Goal: Task Accomplishment & Management: Manage account settings

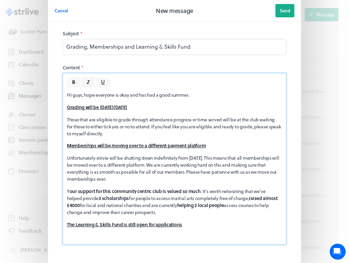
scroll to position [230, 0]
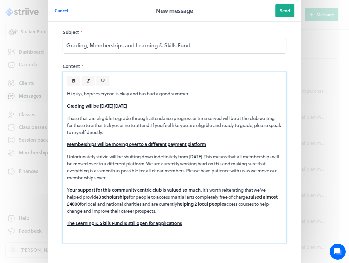
click at [147, 90] on p "Hi guys, hope everyone is okay and has had a good summer." at bounding box center [174, 93] width 215 height 7
click at [170, 114] on p "Those that are eligible to grade through attendance progress or time served wil…" at bounding box center [174, 124] width 215 height 21
click at [173, 114] on p "Those that are eligible to grade through attendance progress or time served wil…" at bounding box center [174, 124] width 215 height 21
click at [195, 114] on p "Those that are eligible to grade through attendance, progress or time served wi…" at bounding box center [174, 124] width 215 height 21
click at [161, 113] on div "Hi guys, hope everyone is okay and have had a good summer. Grading will be on S…" at bounding box center [174, 164] width 223 height 157
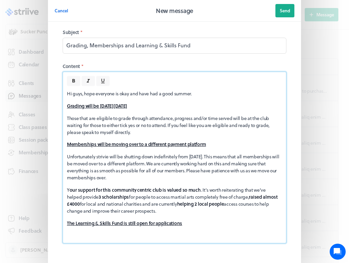
click at [246, 114] on p "Those that are eligible to grade through attendance, progress and/or time serve…" at bounding box center [174, 124] width 215 height 21
drag, startPoint x: 250, startPoint y: 94, endPoint x: 230, endPoint y: 110, distance: 25.8
click at [230, 114] on p "Those that are eligible to grade through attendance, progress and/or time serve…" at bounding box center [174, 124] width 215 height 21
click at [282, 104] on div "Hi guys, hope everyone is okay and have had a good summer. Grading will be on S…" at bounding box center [174, 164] width 223 height 157
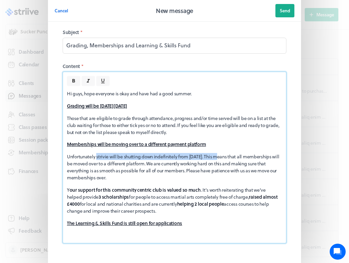
drag, startPoint x: 97, startPoint y: 135, endPoint x: 222, endPoint y: 135, distance: 124.8
click at [222, 153] on p "Unfortunately strivie will be shutting down indefinitely from September 30th. T…" at bounding box center [174, 167] width 215 height 28
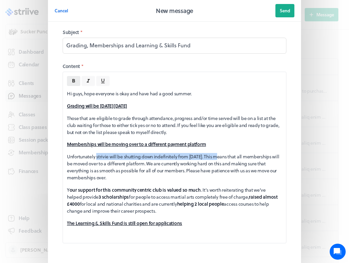
click at [76, 78] on icon at bounding box center [74, 81] width 6 height 6
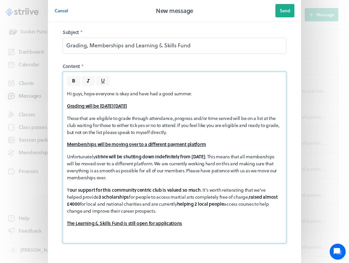
click at [151, 155] on p "Unfortunately strivie will be shutting down indefinitely from September 30th . …" at bounding box center [174, 167] width 215 height 28
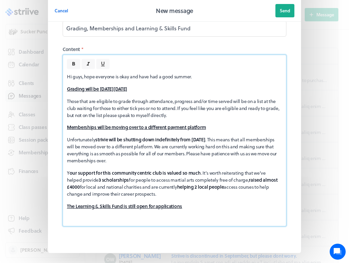
scroll to position [29, 0]
click at [90, 198] on div "Hi guys, hope everyone is okay and have had a good summer. Grading will be on S…" at bounding box center [174, 147] width 223 height 157
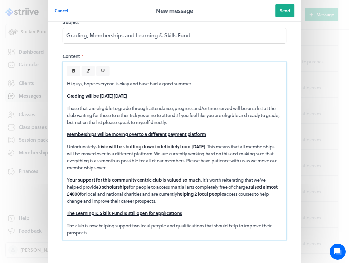
click at [178, 222] on p "The club is now helping support two local people and qualifications that should…" at bounding box center [174, 229] width 215 height 14
click at [96, 222] on p "The club is now helping support two local people with qualifications that shoul…" at bounding box center [174, 229] width 215 height 14
click at [278, 222] on p "The club is now helping support two local people with qualifications that shoul…" at bounding box center [174, 229] width 215 height 14
click at [109, 222] on p "The club is now helping support two local people with qualifications that shoul…" at bounding box center [174, 229] width 215 height 14
click at [83, 222] on p "The club is now helping support two local people with qualifications that shoul…" at bounding box center [174, 229] width 215 height 14
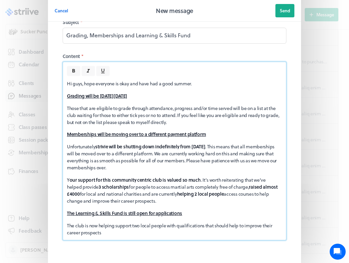
click at [110, 222] on p "The club is now helping support two local people with qualifications that shoul…" at bounding box center [174, 229] width 215 height 14
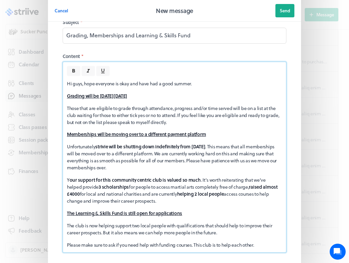
click at [226, 225] on div "Hi guys, hope everyone is okay and have had a good summer. Grading will be on S…" at bounding box center [174, 164] width 223 height 176
click at [226, 241] on p "Please make sure to ask if you need help with funding courses. This club is to …" at bounding box center [174, 244] width 215 height 7
drag, startPoint x: 196, startPoint y: 222, endPoint x: 272, endPoint y: 222, distance: 75.9
click at [272, 241] on p "Please make sure to ask if you need help with funding courses. This club is to …" at bounding box center [174, 244] width 215 height 7
click at [74, 69] on icon at bounding box center [73, 71] width 3 height 4
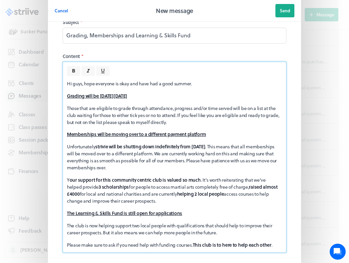
click at [281, 241] on p "Please make sure to ask if you need help with funding courses. This club is to …" at bounding box center [174, 244] width 215 height 7
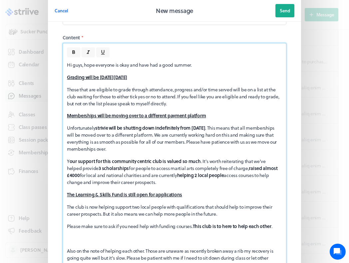
scroll to position [262, 0]
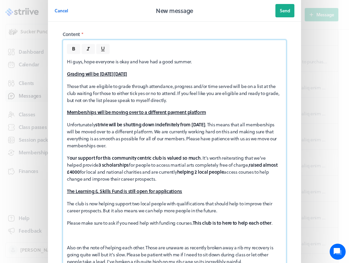
click at [161, 244] on p "Also on the note of helping each other. Those are unaware as recently broken aw…" at bounding box center [174, 254] width 215 height 21
click at [202, 244] on p "Also on the note of helping each other. Those who are unaware as recently broke…" at bounding box center [174, 254] width 215 height 21
click at [254, 244] on p "Also on the note of helping each other. Those who are unaware I have recently b…" at bounding box center [174, 254] width 215 height 21
click at [105, 244] on p "Also on the note of helping each other. Those who are unaware I have recently b…" at bounding box center [174, 254] width 215 height 21
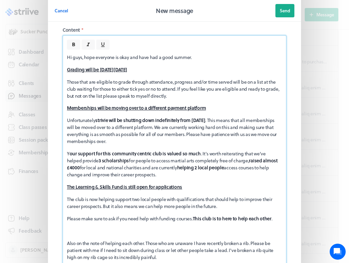
scroll to position [268, 0]
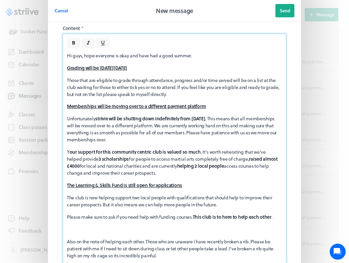
click at [157, 238] on p "Also on the note of helping each other. Those who are unaware I have recently b…" at bounding box center [174, 248] width 215 height 21
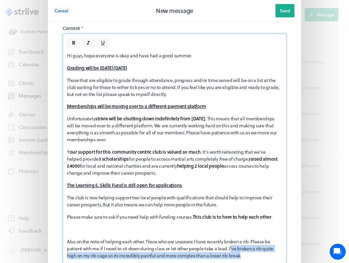
drag, startPoint x: 231, startPoint y: 225, endPoint x: 240, endPoint y: 231, distance: 10.8
click at [240, 238] on p "Also on the note of helping each other. Those who are unaware I have recently b…" at bounding box center [174, 248] width 215 height 21
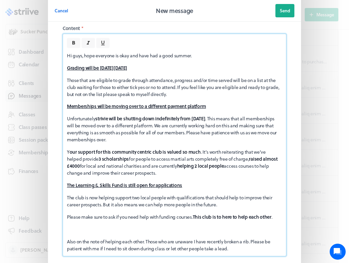
click at [78, 209] on div "Hi guys, hope everyone is okay and have had a good summer. Grading will be on S…" at bounding box center [174, 152] width 223 height 208
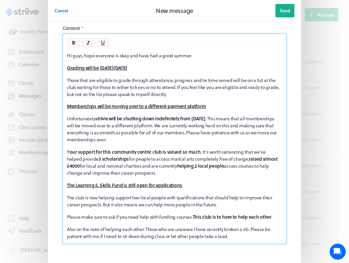
click at [236, 225] on p "Also on the note of helping each other. Those who are unaware I have recently b…" at bounding box center [174, 232] width 215 height 14
drag, startPoint x: 66, startPoint y: 205, endPoint x: 232, endPoint y: 213, distance: 165.9
click at [233, 213] on div "Hi guys, hope everyone is okay and have had a good summer. Grading will be on S…" at bounding box center [174, 146] width 223 height 196
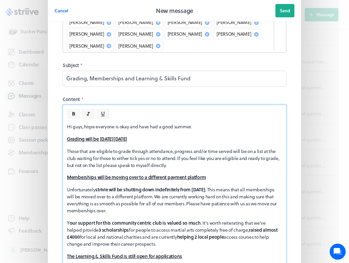
scroll to position [234, 0]
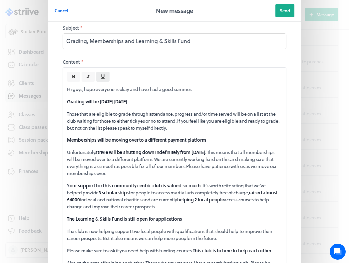
click at [101, 74] on icon "button" at bounding box center [103, 77] width 6 height 6
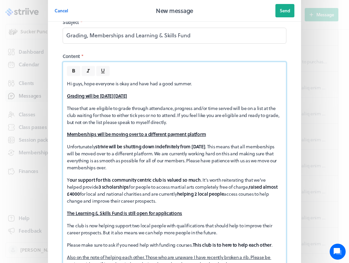
scroll to position [239, 0]
click at [77, 66] on button at bounding box center [73, 71] width 13 height 10
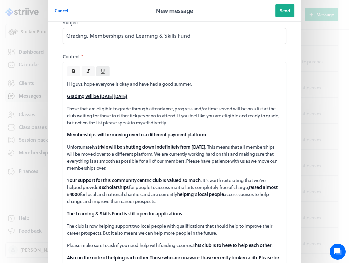
click at [101, 68] on icon "button" at bounding box center [103, 71] width 6 height 6
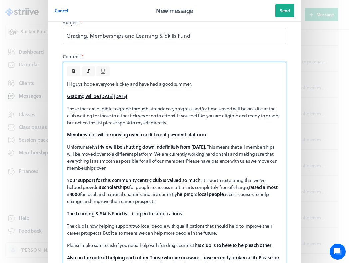
click at [252, 254] on p "Also on the note of helping each other. Those who are unaware I have recently b…" at bounding box center [174, 261] width 215 height 14
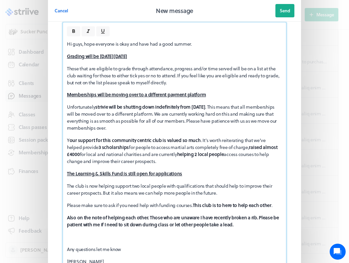
scroll to position [281, 0]
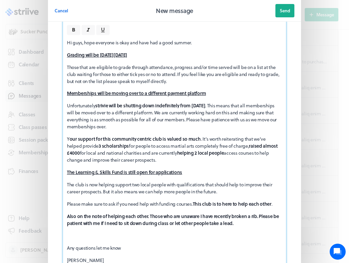
click at [199, 212] on strong "Also on the note of helping each other. Those who are unaware I have recently b…" at bounding box center [173, 219] width 213 height 14
click at [212, 232] on p at bounding box center [174, 235] width 215 height 7
click at [232, 212] on strong "Also on the note of helping each other. Those who are unaware, I have recently …" at bounding box center [174, 219] width 214 height 14
click at [228, 232] on p at bounding box center [174, 235] width 215 height 7
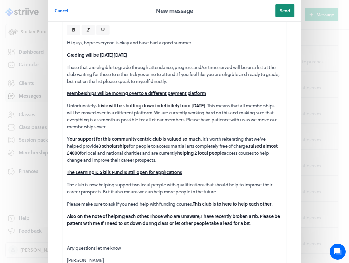
click at [280, 12] on span "Send" at bounding box center [285, 11] width 10 height 6
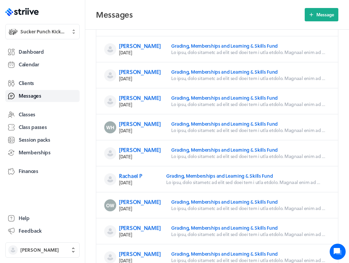
scroll to position [144, 0]
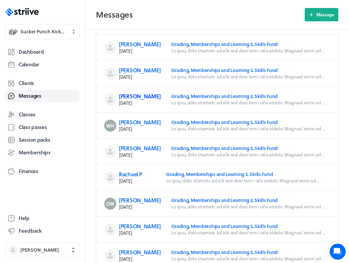
click at [131, 96] on link "[PERSON_NAME]" at bounding box center [140, 96] width 42 height 8
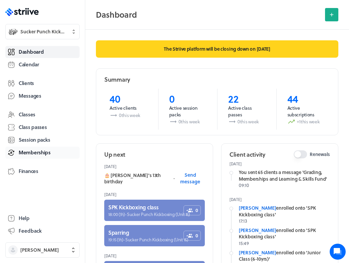
click at [27, 149] on span "Memberships" at bounding box center [35, 152] width 32 height 7
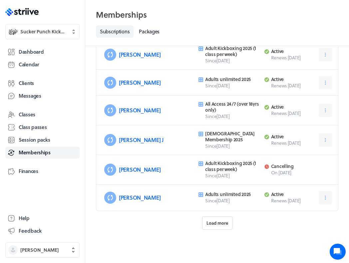
scroll to position [317, 0]
click at [221, 225] on span "Load more" at bounding box center [217, 223] width 22 height 6
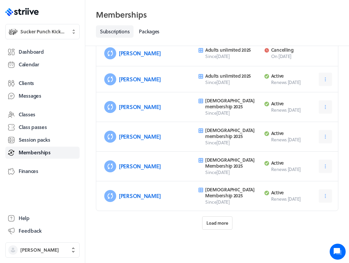
scroll to position [754, 0]
click at [128, 167] on link "[PERSON_NAME]" at bounding box center [140, 166] width 42 height 8
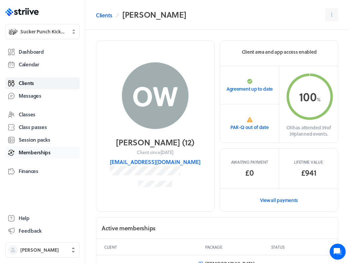
click at [30, 154] on span "Memberships" at bounding box center [35, 152] width 32 height 7
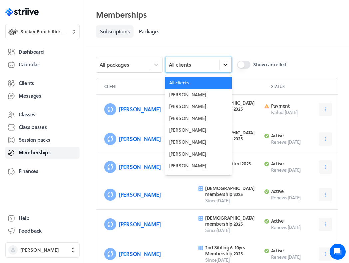
click at [226, 59] on div at bounding box center [225, 65] width 12 height 12
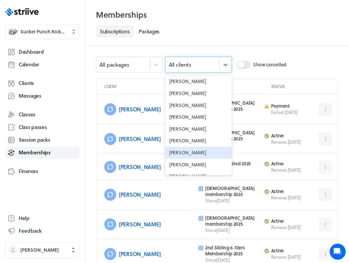
scroll to position [1246, 0]
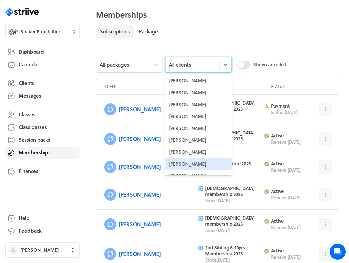
click at [174, 158] on div "[PERSON_NAME]" at bounding box center [198, 164] width 67 height 12
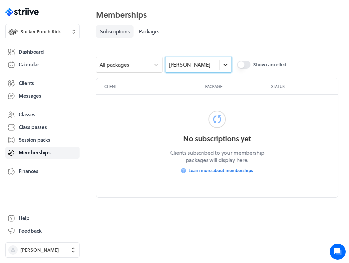
click at [223, 63] on icon at bounding box center [225, 64] width 7 height 7
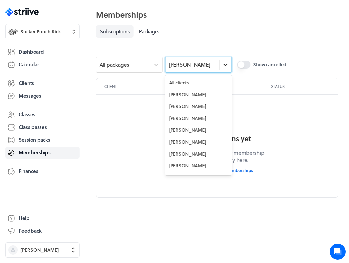
scroll to position [1221, 0]
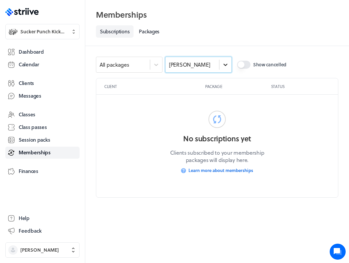
click at [223, 64] on icon at bounding box center [225, 64] width 7 height 7
click at [30, 152] on span "Memberships" at bounding box center [35, 152] width 32 height 7
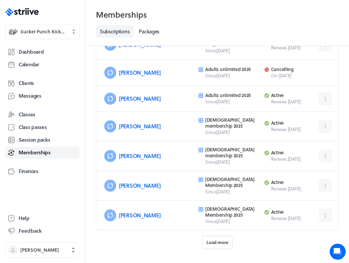
scroll to position [738, 0]
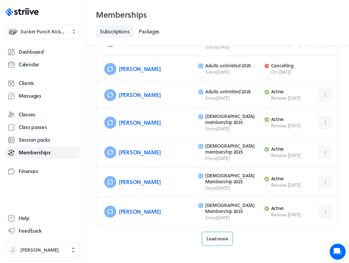
click at [216, 237] on span "Load more" at bounding box center [217, 238] width 22 height 6
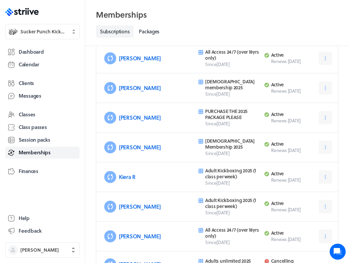
scroll to position [543, 0]
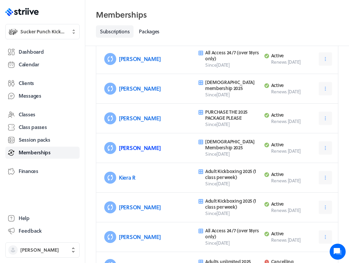
click at [130, 146] on link "[PERSON_NAME]" at bounding box center [140, 148] width 42 height 8
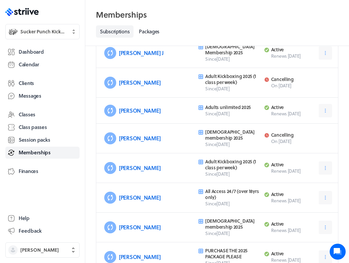
scroll to position [401, 0]
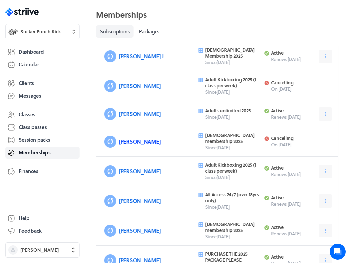
click at [127, 142] on link "[PERSON_NAME]" at bounding box center [140, 141] width 42 height 8
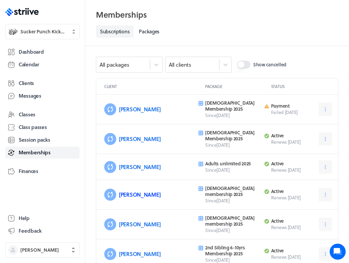
click at [129, 196] on link "[PERSON_NAME]" at bounding box center [140, 194] width 42 height 8
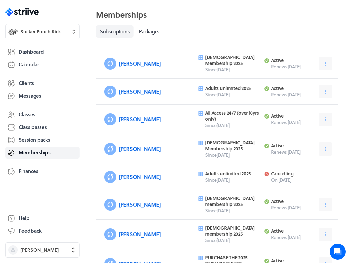
scroll to position [977, 0]
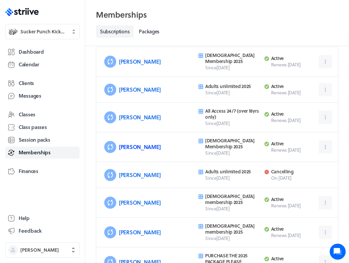
click at [130, 147] on link "[PERSON_NAME]" at bounding box center [140, 147] width 42 height 8
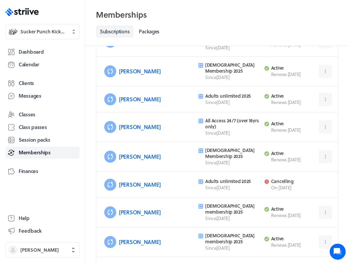
scroll to position [969, 0]
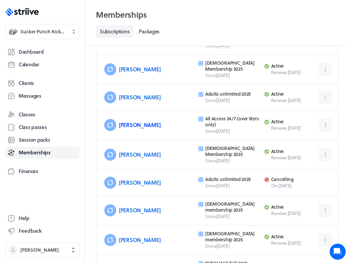
click at [127, 123] on link "[PERSON_NAME]" at bounding box center [140, 125] width 42 height 8
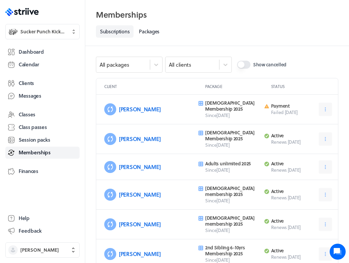
scroll to position [969, 0]
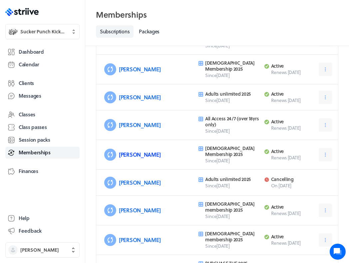
click at [126, 155] on link "[PERSON_NAME]" at bounding box center [140, 154] width 42 height 8
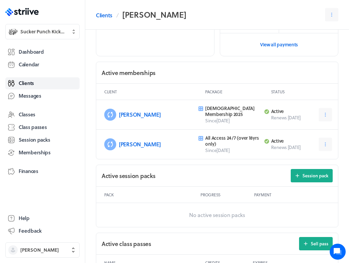
scroll to position [162, 0]
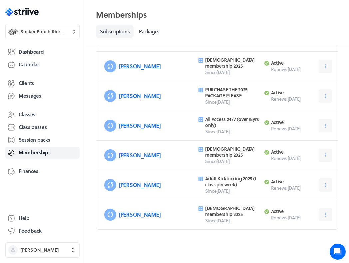
scroll to position [1143, 0]
click at [125, 152] on link "[PERSON_NAME]" at bounding box center [140, 155] width 42 height 8
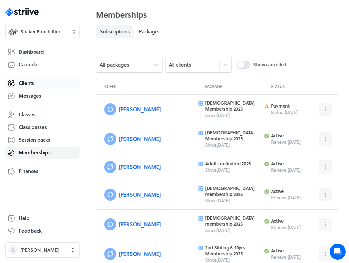
click at [30, 85] on span "Clients" at bounding box center [26, 83] width 15 height 7
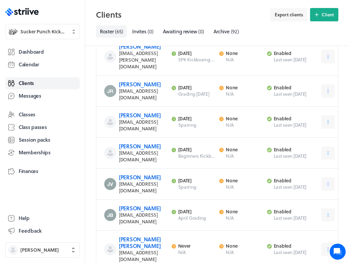
scroll to position [788, 0]
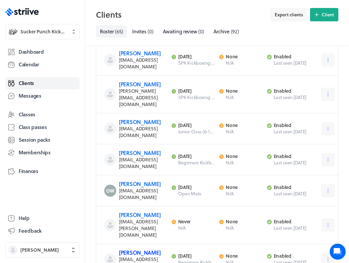
scroll to position [1372, 0]
click at [145, 210] on link "[PERSON_NAME]" at bounding box center [140, 214] width 42 height 8
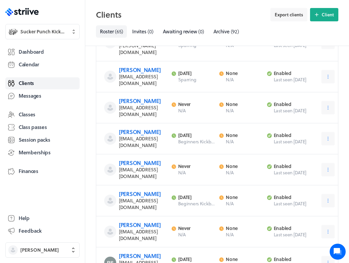
scroll to position [1698, 0]
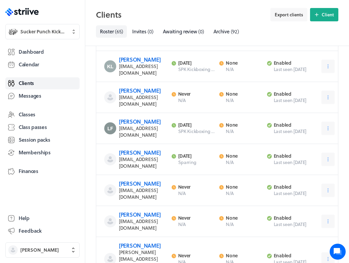
scroll to position [1172, 0]
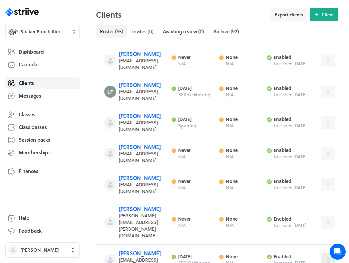
click at [326, 257] on icon at bounding box center [328, 260] width 6 height 6
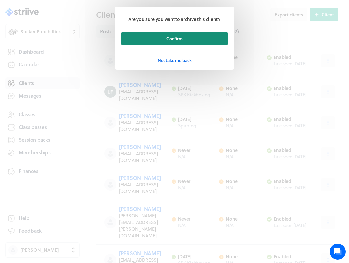
click at [195, 40] on button "Confirm" at bounding box center [174, 38] width 106 height 13
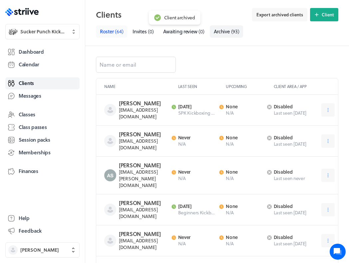
click at [102, 29] on span "Roster" at bounding box center [107, 31] width 14 height 7
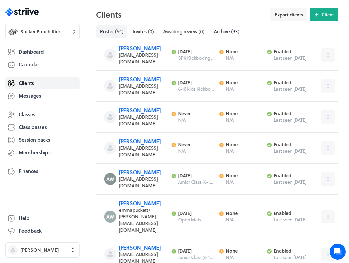
scroll to position [55, 0]
click at [326, 114] on icon at bounding box center [328, 116] width 6 height 6
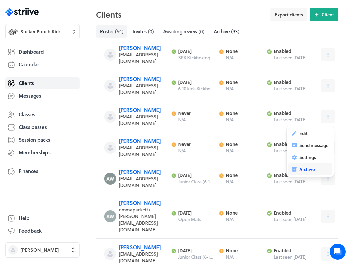
click at [310, 169] on span "Archive" at bounding box center [306, 169] width 15 height 6
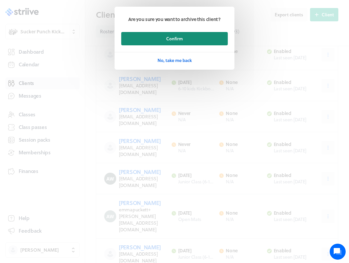
click at [181, 36] on span "Confirm" at bounding box center [174, 39] width 17 height 6
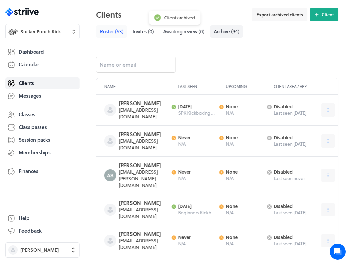
click at [114, 32] on link "Roster ( 63 )" at bounding box center [111, 31] width 31 height 12
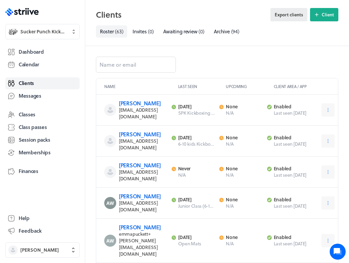
click at [287, 15] on span "Export clients" at bounding box center [289, 15] width 28 height 6
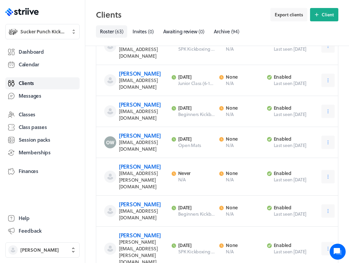
scroll to position [1354, 0]
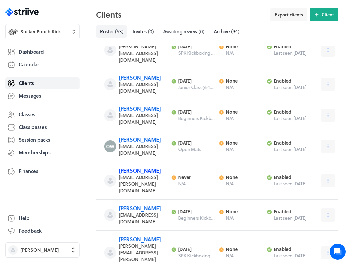
click at [138, 166] on link "[PERSON_NAME]" at bounding box center [140, 170] width 42 height 8
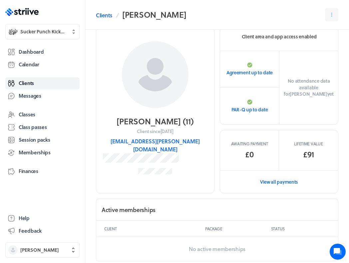
scroll to position [15, 0]
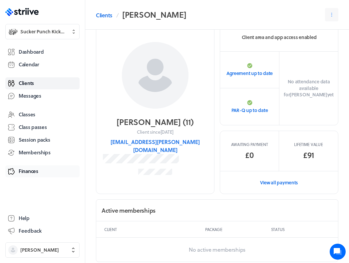
click at [35, 168] on span "Finances" at bounding box center [29, 170] width 20 height 7
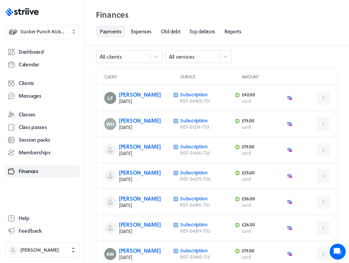
scroll to position [7, 0]
